Goal: Complete application form: Complete application form

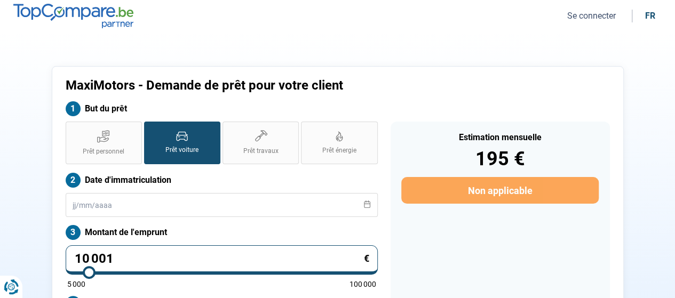
click at [573, 23] on nav "Se connecter fr" at bounding box center [337, 16] width 675 height 32
click at [575, 16] on button "Se connecter" at bounding box center [591, 15] width 55 height 11
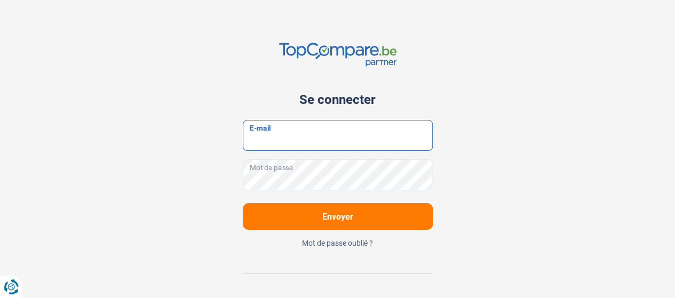
click at [327, 141] on input "E-mail" at bounding box center [338, 135] width 190 height 31
type input "[EMAIL_ADDRESS][DOMAIN_NAME]"
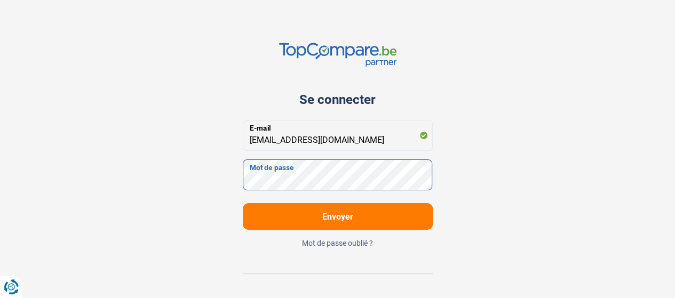
click at [243, 203] on button "Envoyer" at bounding box center [338, 216] width 190 height 27
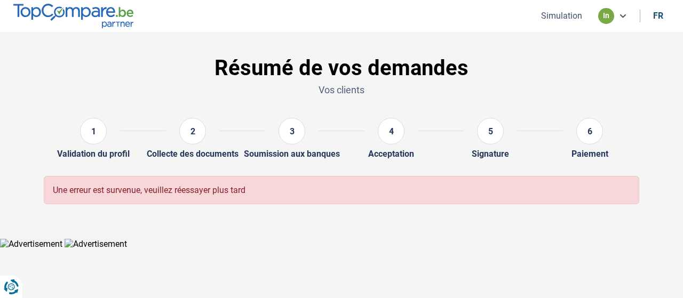
click at [550, 20] on button "Simulation" at bounding box center [561, 15] width 47 height 11
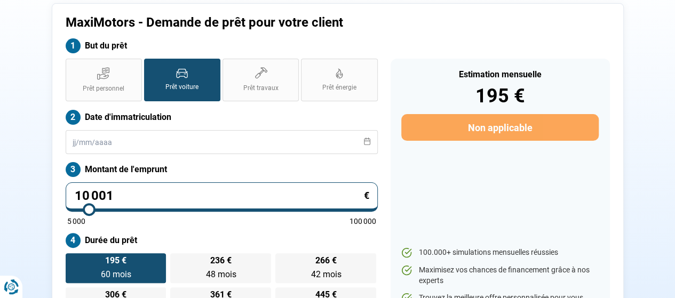
scroll to position [75, 0]
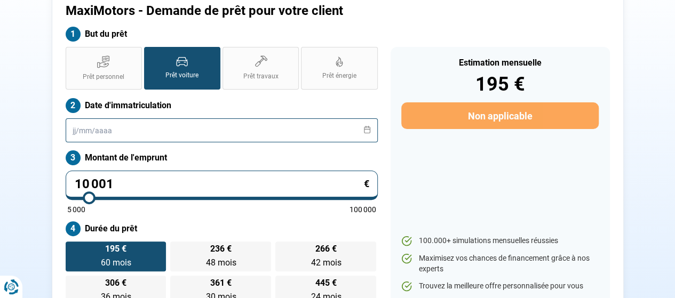
click at [159, 137] on input "text" at bounding box center [222, 130] width 312 height 24
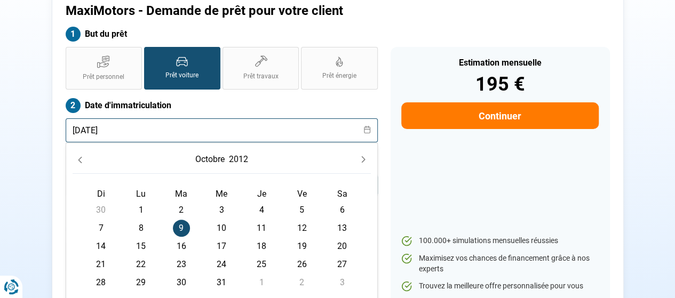
type input "[DATE]"
click at [185, 224] on span "9" at bounding box center [181, 228] width 17 height 17
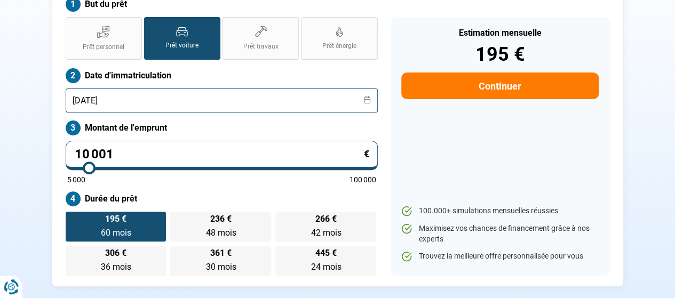
scroll to position [128, 0]
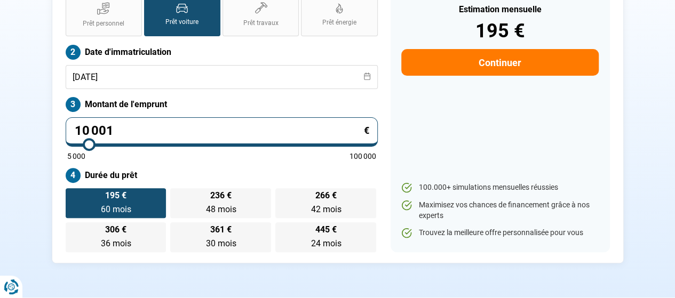
type input "11 000"
type input "11000"
type input "11 250"
type input "11250"
type input "11 500"
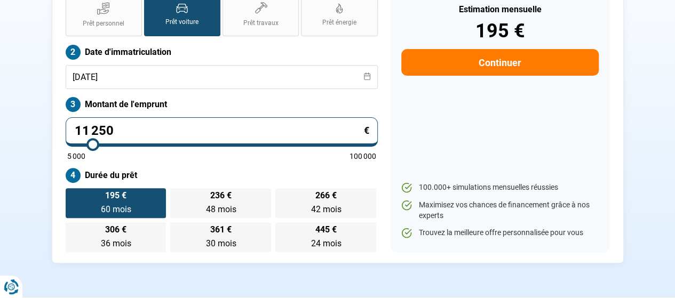
type input "11500"
type input "11 750"
type input "11750"
type input "12 000"
type input "12000"
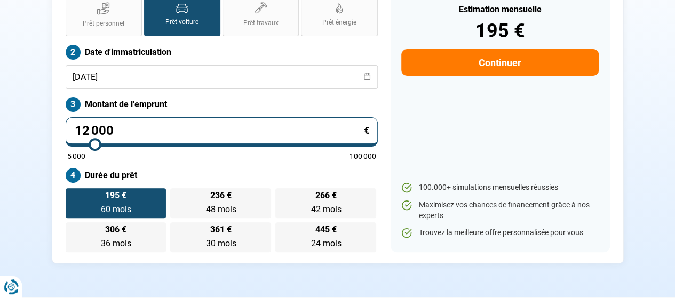
type input "12 250"
type input "12250"
type input "12 500"
type input "12500"
type input "12 750"
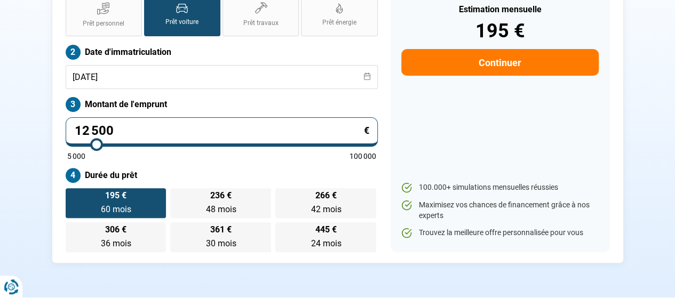
type input "12750"
type input "13 000"
type input "13000"
type input "13 250"
type input "13250"
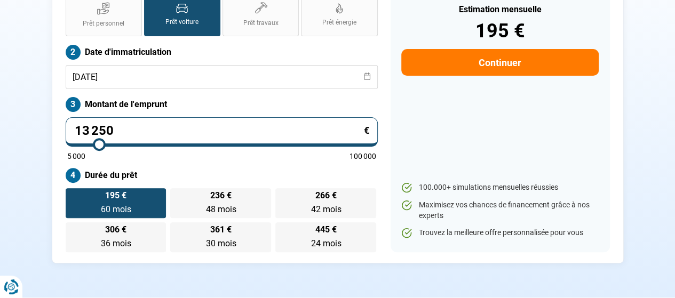
type input "13 500"
type input "13500"
type input "14 000"
type input "14000"
type input "14 250"
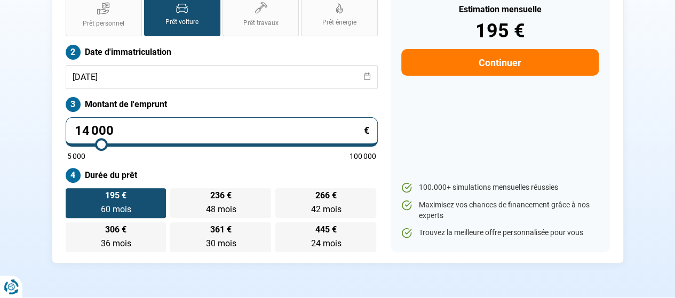
type input "14250"
type input "14 500"
type input "14500"
type input "14 250"
type input "14250"
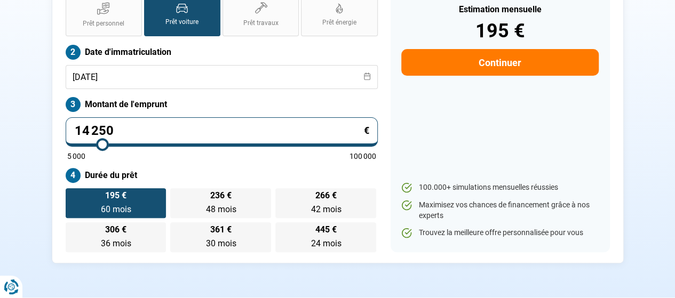
type input "14 000"
type input "14000"
type input "13 750"
type input "13750"
type input "13 500"
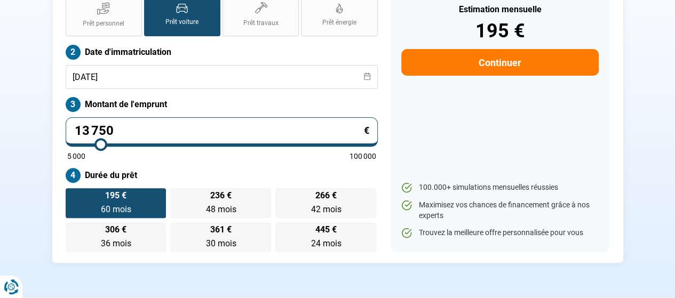
type input "13500"
type input "13 250"
type input "13250"
type input "13 000"
drag, startPoint x: 91, startPoint y: 146, endPoint x: 98, endPoint y: 146, distance: 6.9
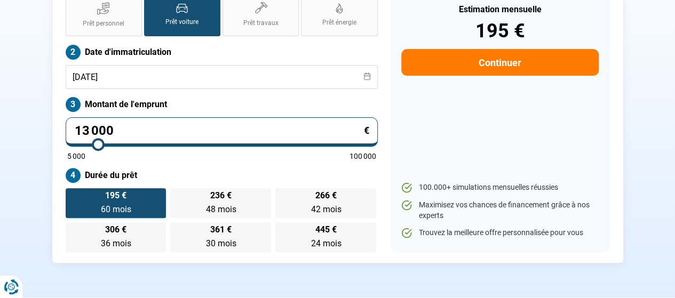
type input "13000"
click at [98, 146] on input "range" at bounding box center [221, 144] width 309 height 2
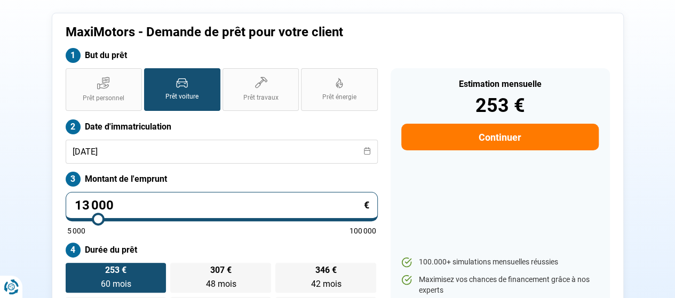
scroll to position [21, 0]
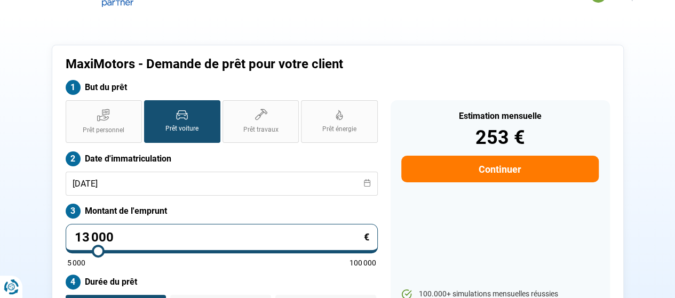
click at [495, 175] on button "Continuer" at bounding box center [499, 169] width 197 height 27
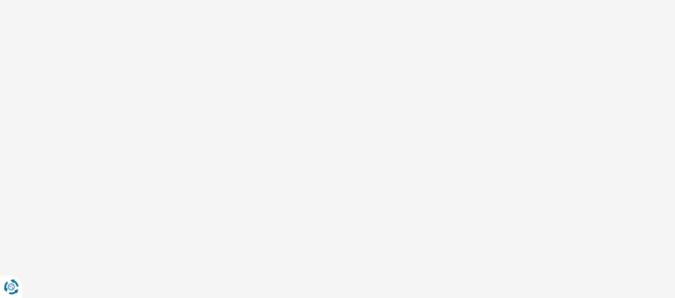
scroll to position [20, 0]
select select "32"
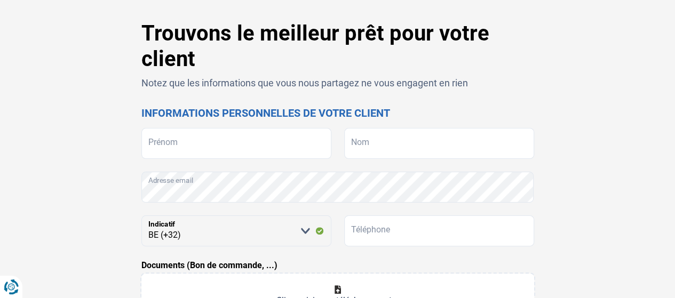
scroll to position [53, 0]
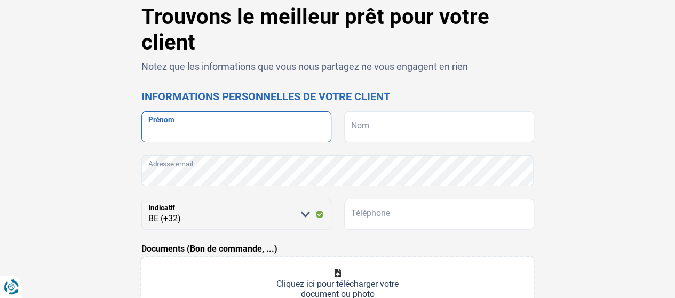
click at [214, 129] on input "Prénom" at bounding box center [236, 126] width 190 height 31
type input "Ulupinar"
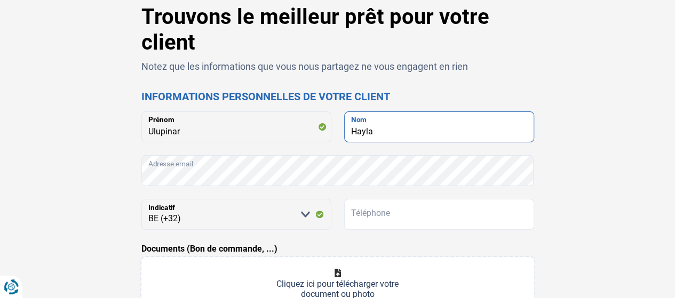
click at [372, 130] on input "Hayla" at bounding box center [439, 126] width 190 height 31
type input "Onur"
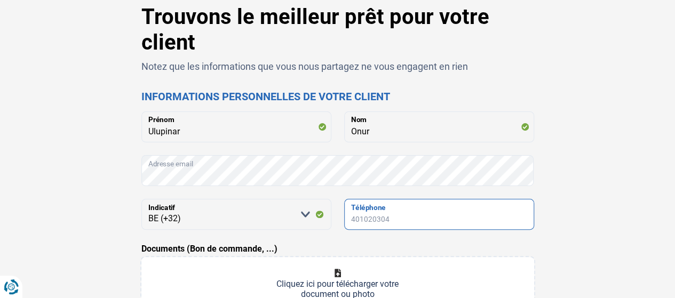
click at [388, 228] on input "Téléphone" at bounding box center [439, 214] width 190 height 31
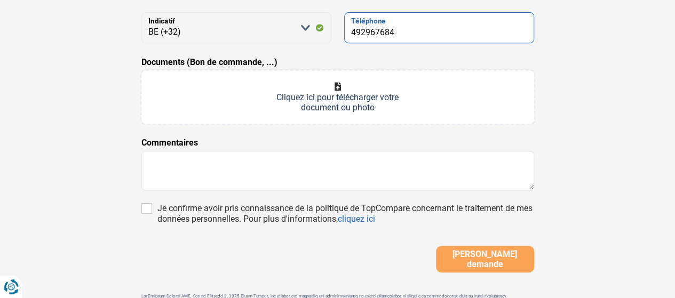
scroll to position [267, 0]
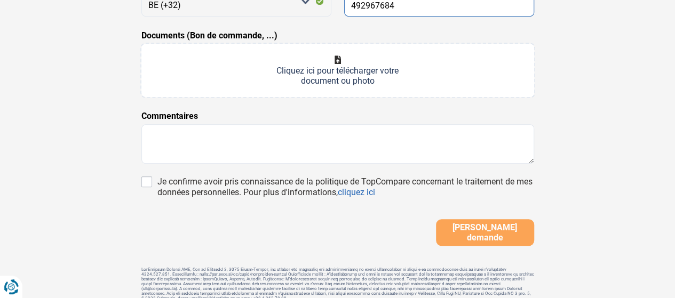
type input "492967684"
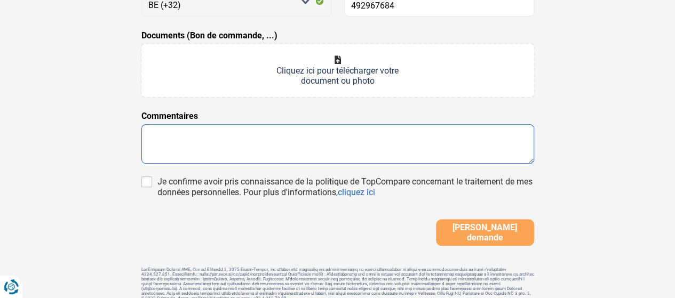
click at [267, 154] on textarea at bounding box center [337, 143] width 393 height 39
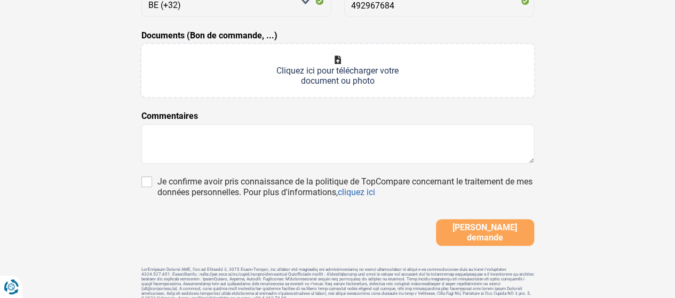
click at [365, 85] on input "Documents (Bon de commande, ...)" at bounding box center [337, 70] width 393 height 53
type input "C:\fakepath\MaxiMotors SRL - Commande 10264.pdf"
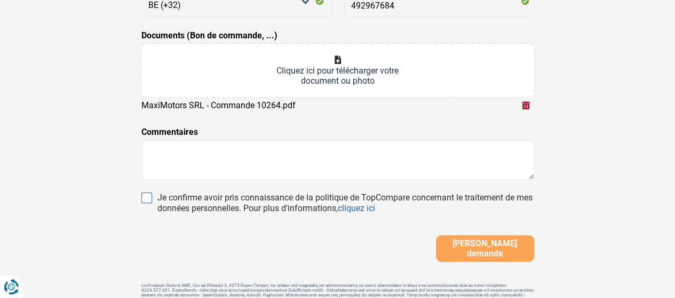
click at [147, 198] on input "Je confirme avoir pris connaissance de la politique de TopCompare concernant le…" at bounding box center [146, 198] width 11 height 11
checkbox input "true"
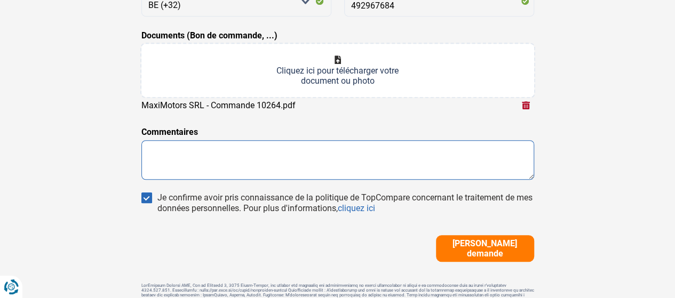
click at [188, 155] on textarea at bounding box center [337, 159] width 393 height 39
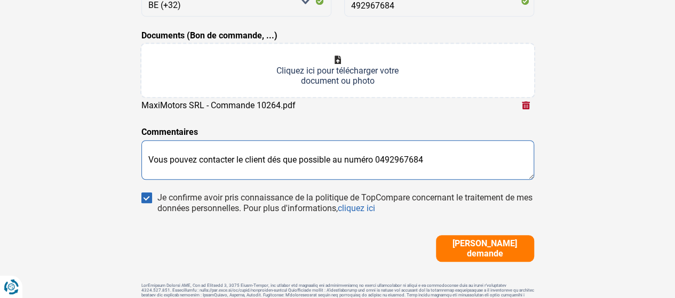
type textarea "Vous pouvez contacter le client dés que possible au numéro 0492967684"
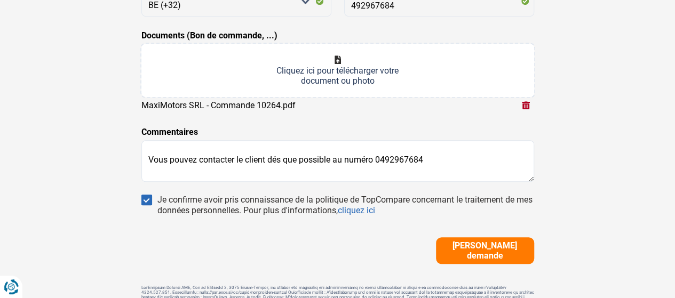
click at [467, 251] on span "[PERSON_NAME] demande" at bounding box center [485, 251] width 92 height 20
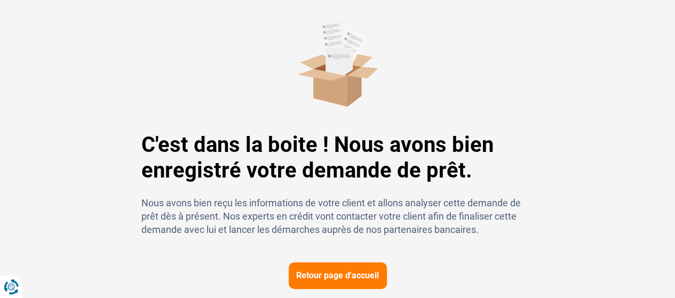
scroll to position [66, 0]
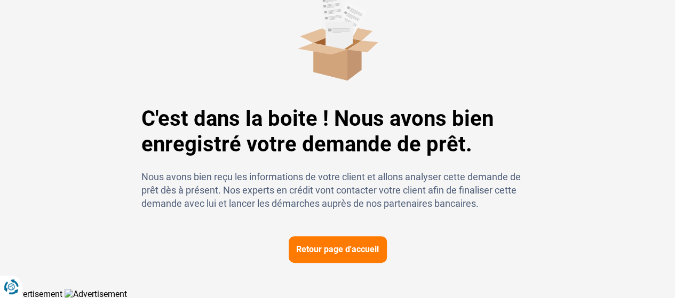
click at [410, 163] on div "C'est dans la boite ! Nous avons bien enregistré votre demande de prêt. Nous av…" at bounding box center [337, 127] width 393 height 271
